Goal: Task Accomplishment & Management: Manage account settings

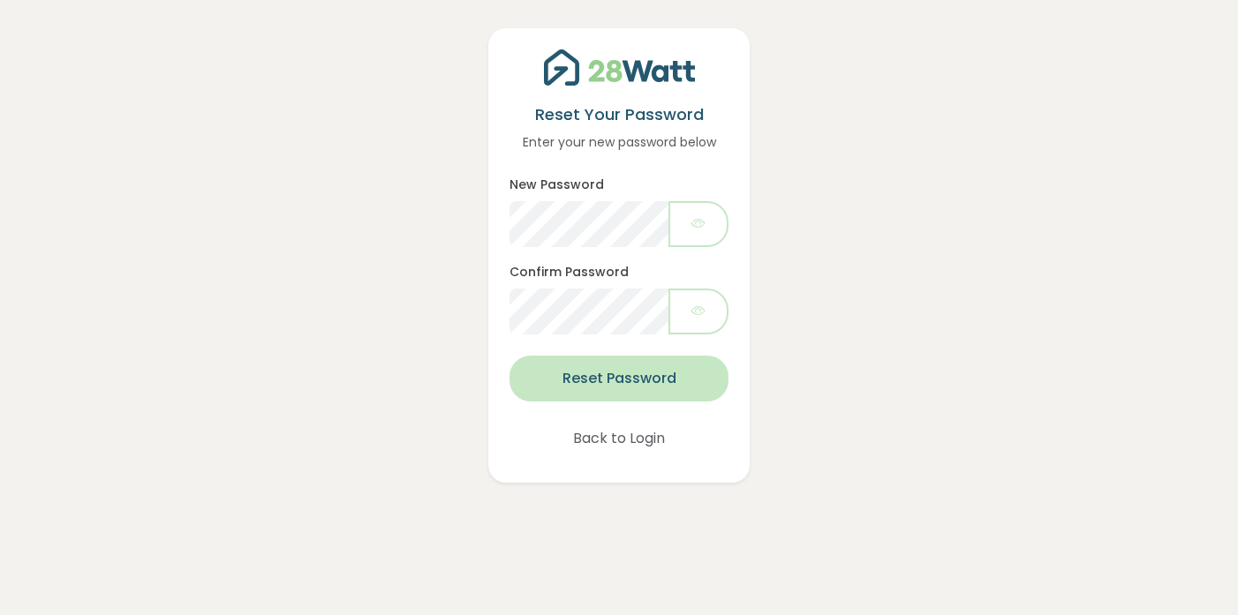
click at [647, 376] on button "Reset Password" at bounding box center [620, 379] width 220 height 46
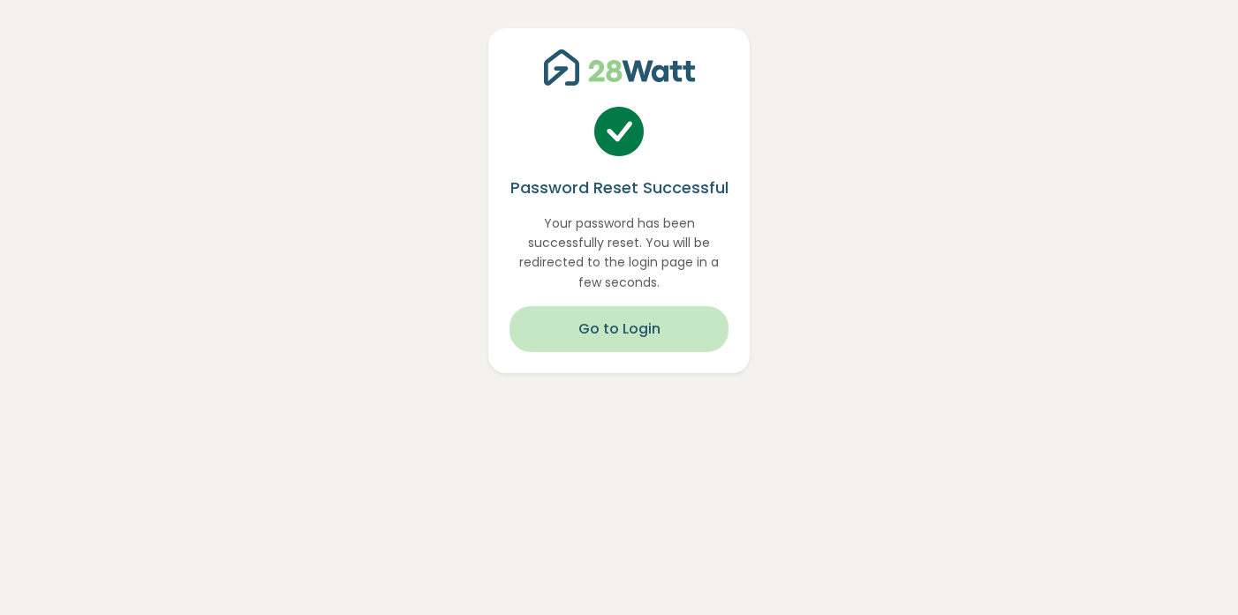
click at [642, 349] on button "Go to Login" at bounding box center [620, 329] width 220 height 46
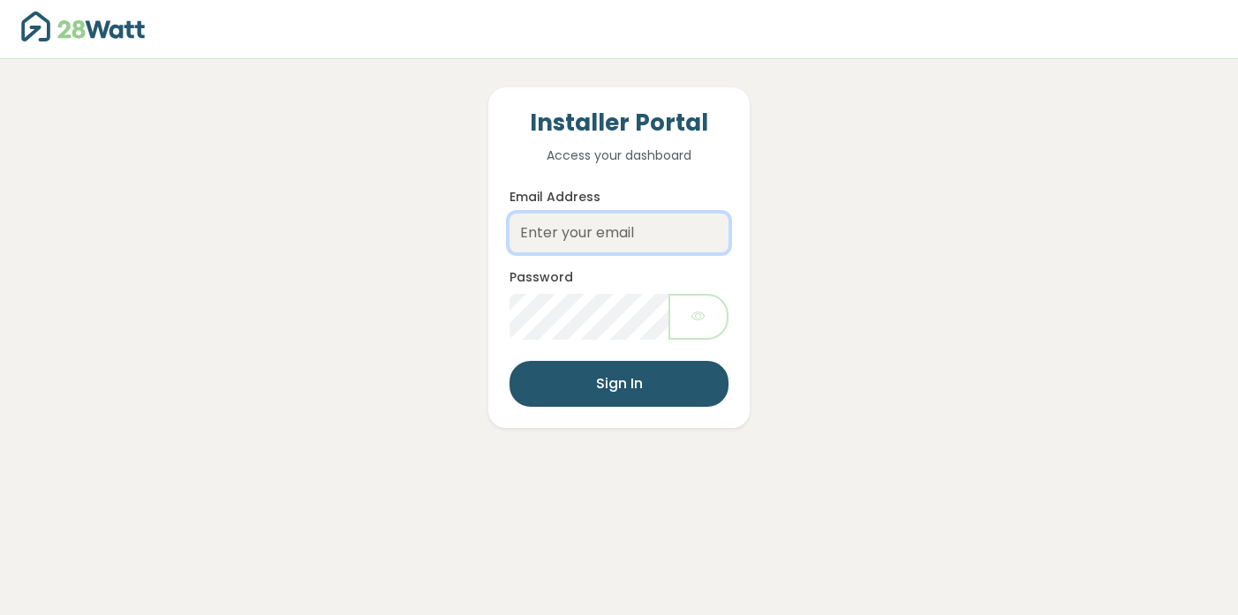
click at [589, 245] on input "Email Address" at bounding box center [620, 233] width 220 height 39
click at [579, 243] on input "Email Address" at bounding box center [620, 233] width 220 height 39
type input "[PERSON_NAME][EMAIL_ADDRESS][DOMAIN_NAME]"
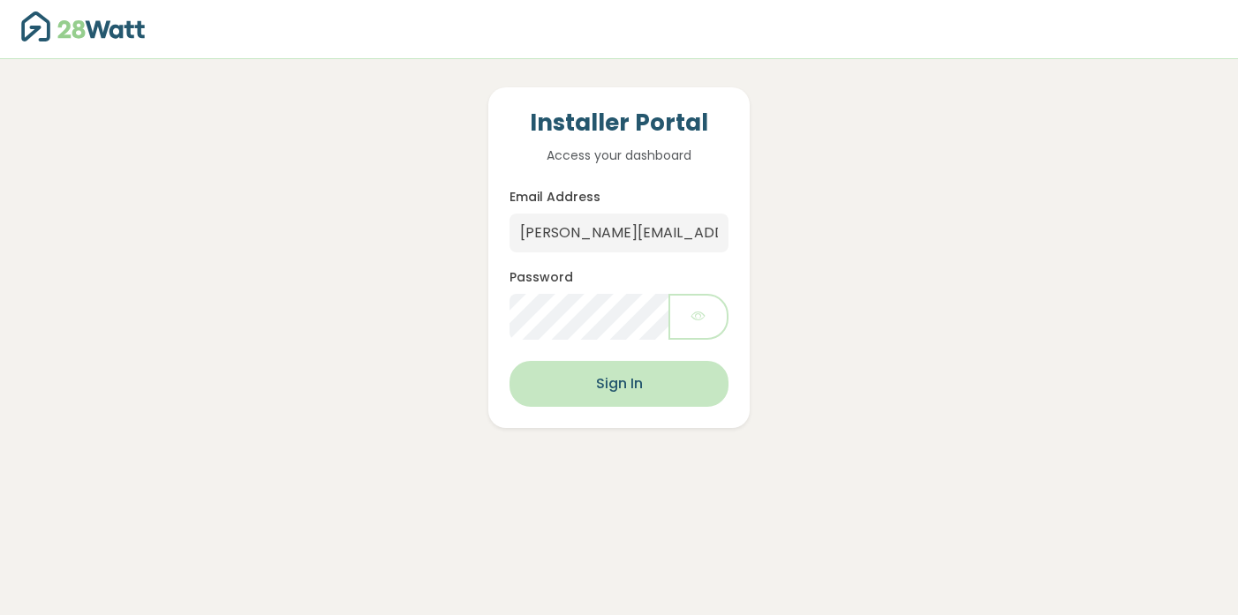
click at [614, 381] on button "Sign In" at bounding box center [620, 384] width 220 height 46
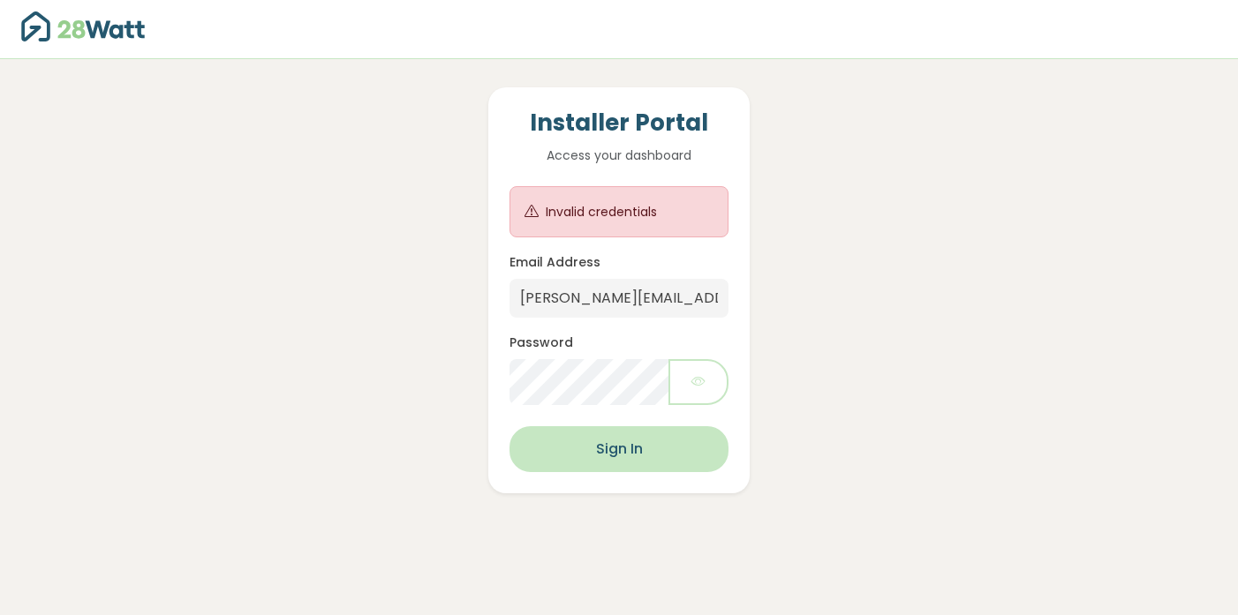
click at [606, 464] on button "Sign In" at bounding box center [620, 450] width 220 height 46
